Goal: Find specific page/section: Find specific page/section

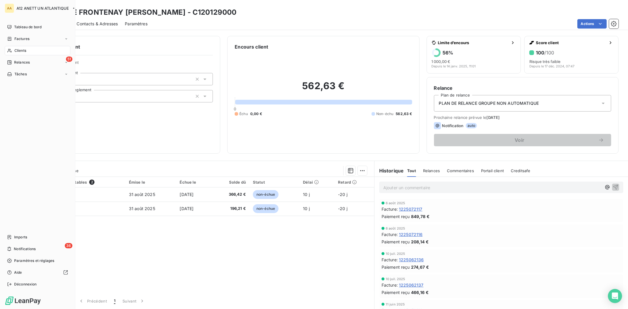
click at [26, 51] on span "Clients" at bounding box center [20, 50] width 12 height 5
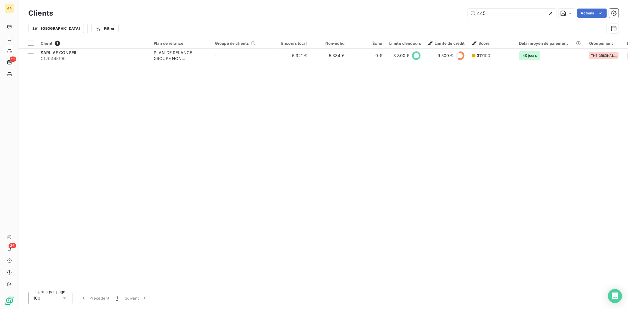
click at [497, 7] on div "Clients 4451 Actions" at bounding box center [323, 13] width 590 height 12
drag, startPoint x: 495, startPoint y: 15, endPoint x: 430, endPoint y: 16, distance: 65.0
click at [430, 16] on div "4451 Actions" at bounding box center [339, 13] width 558 height 9
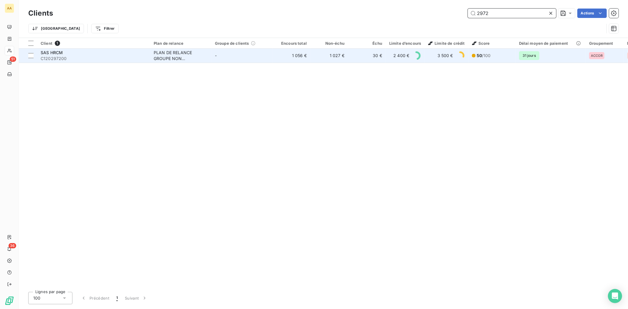
type input "2972"
click at [52, 57] on span "C120297200" at bounding box center [94, 59] width 106 height 6
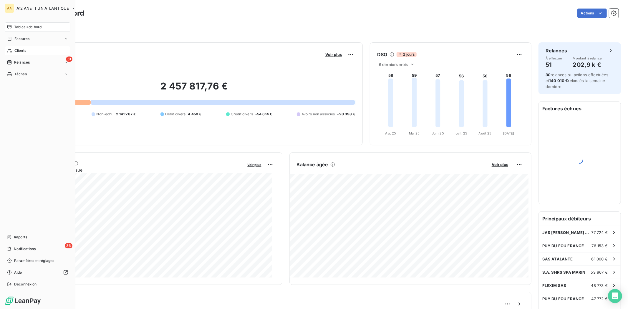
click at [21, 49] on span "Clients" at bounding box center [20, 50] width 12 height 5
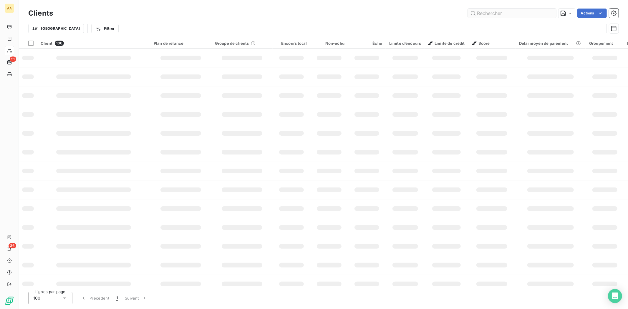
click at [487, 14] on input "text" at bounding box center [512, 13] width 88 height 9
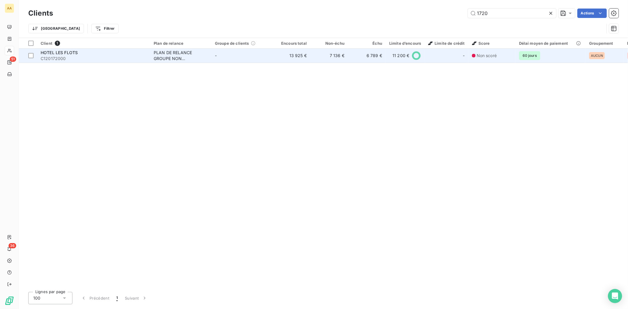
type input "1720"
click at [58, 58] on span "C120172000" at bounding box center [94, 59] width 106 height 6
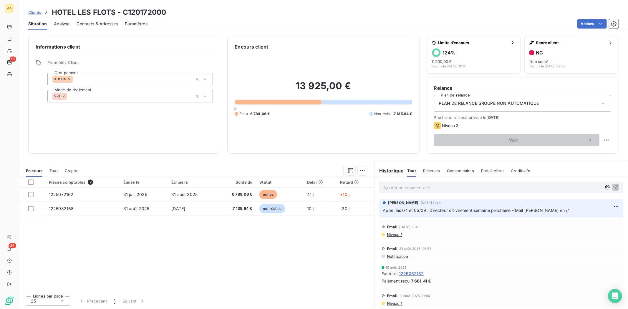
click at [103, 26] on span "Contacts & Adresses" at bounding box center [97, 24] width 41 height 6
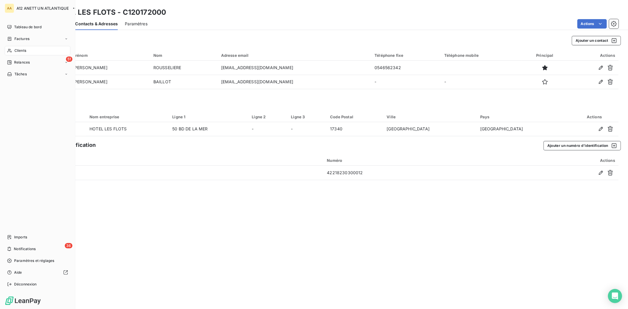
click at [22, 52] on span "Clients" at bounding box center [20, 50] width 12 height 5
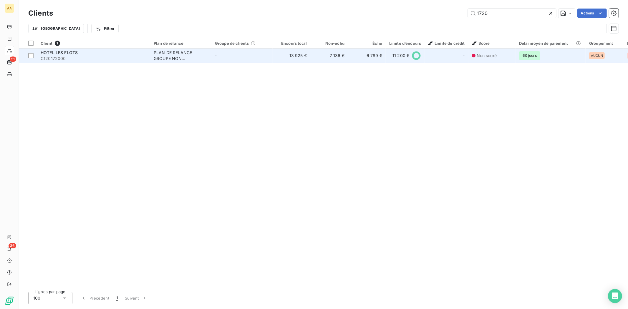
click at [59, 60] on span "C120172000" at bounding box center [94, 59] width 106 height 6
